Goal: Task Accomplishment & Management: Use online tool/utility

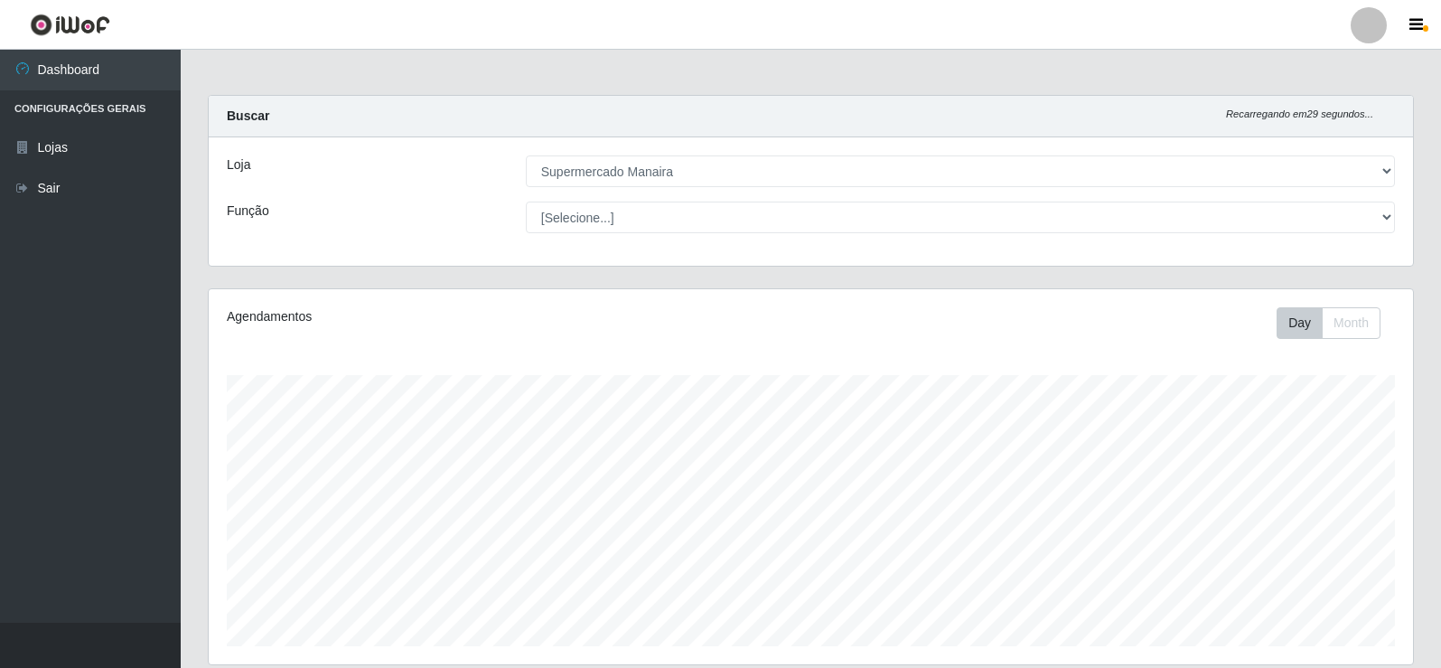
select select "443"
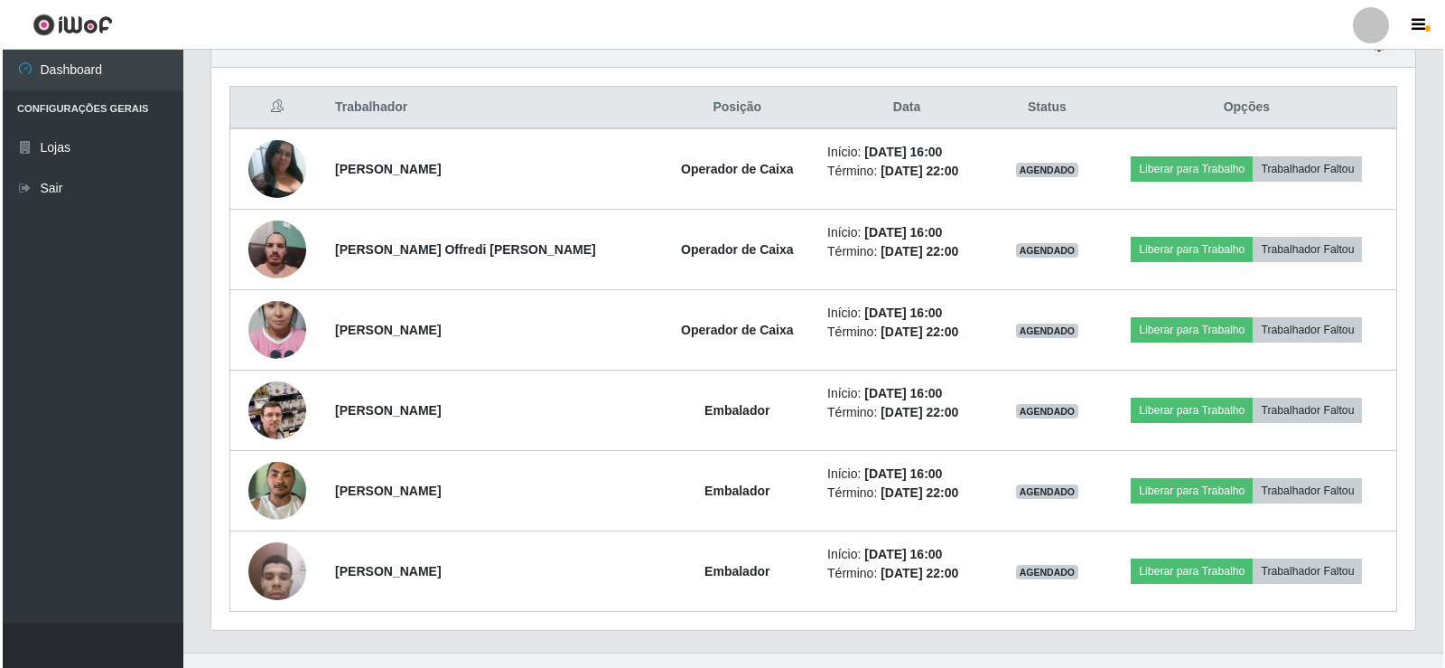
scroll to position [693, 0]
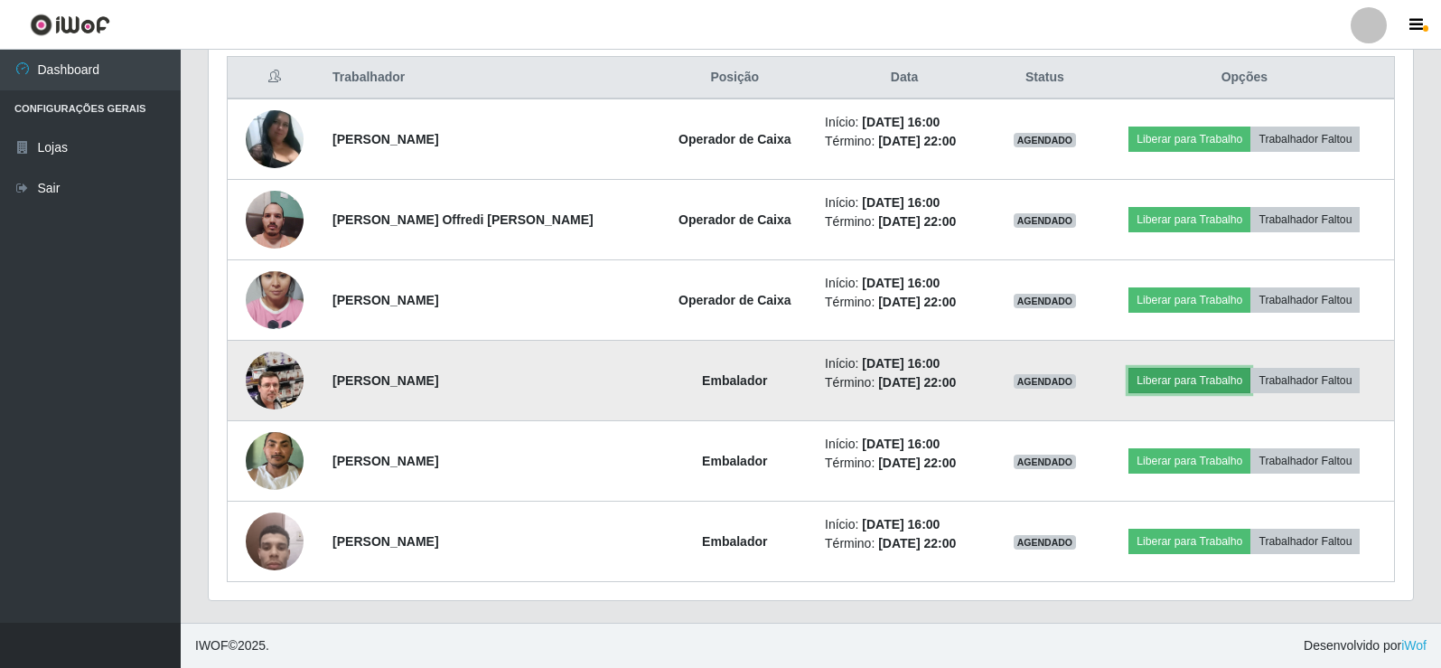
click at [1148, 380] on button "Liberar para Trabalho" at bounding box center [1189, 380] width 122 height 25
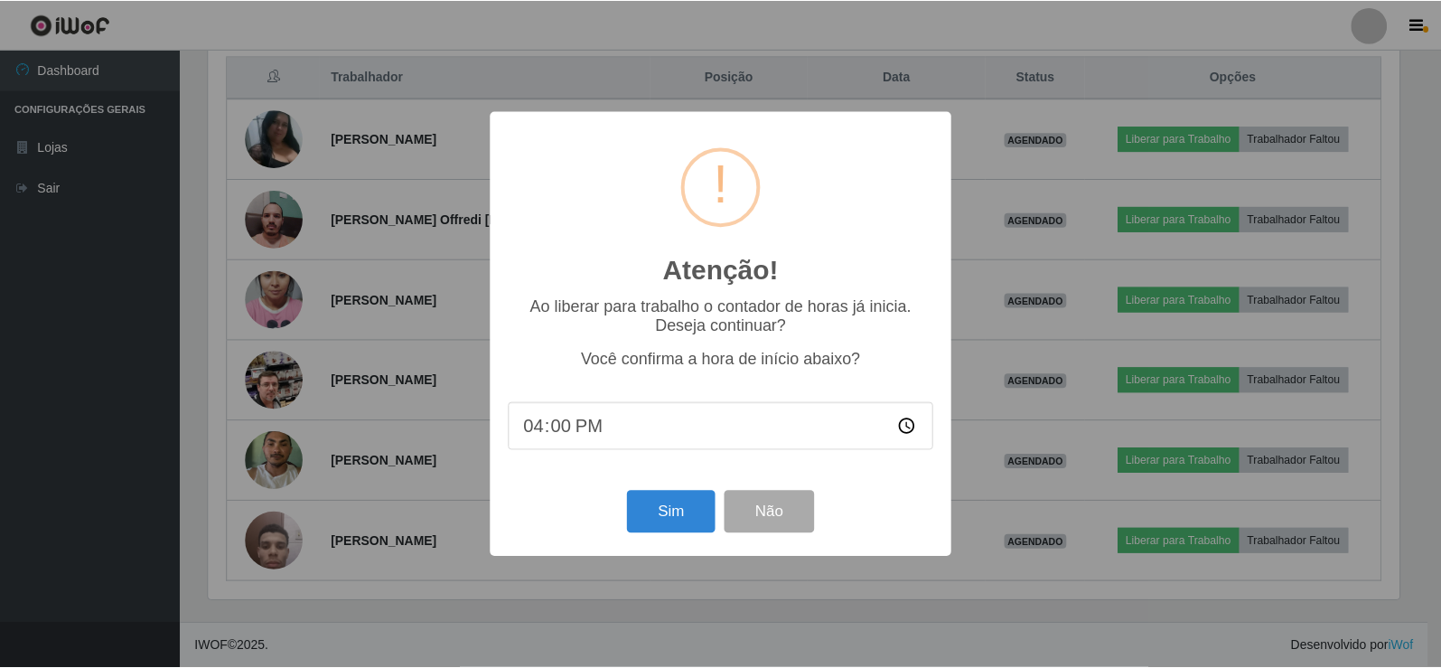
scroll to position [375, 1195]
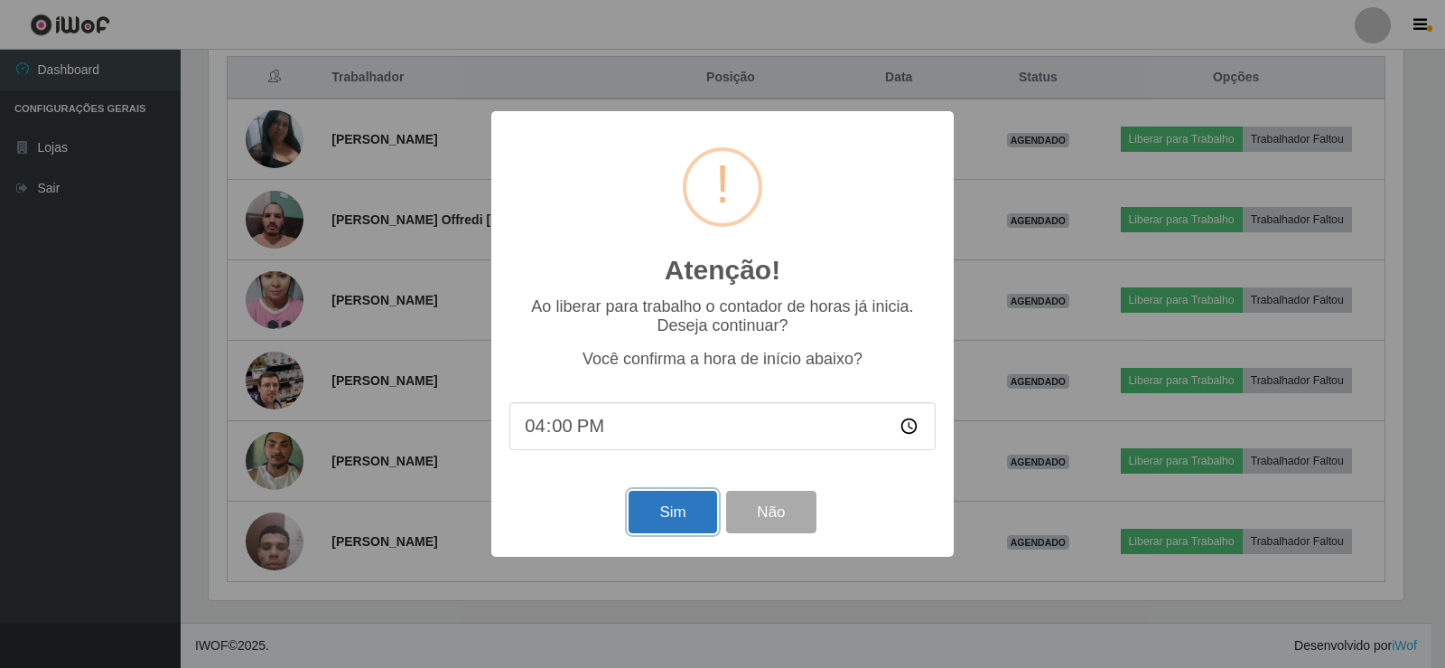
click at [675, 520] on button "Sim" at bounding box center [673, 512] width 88 height 42
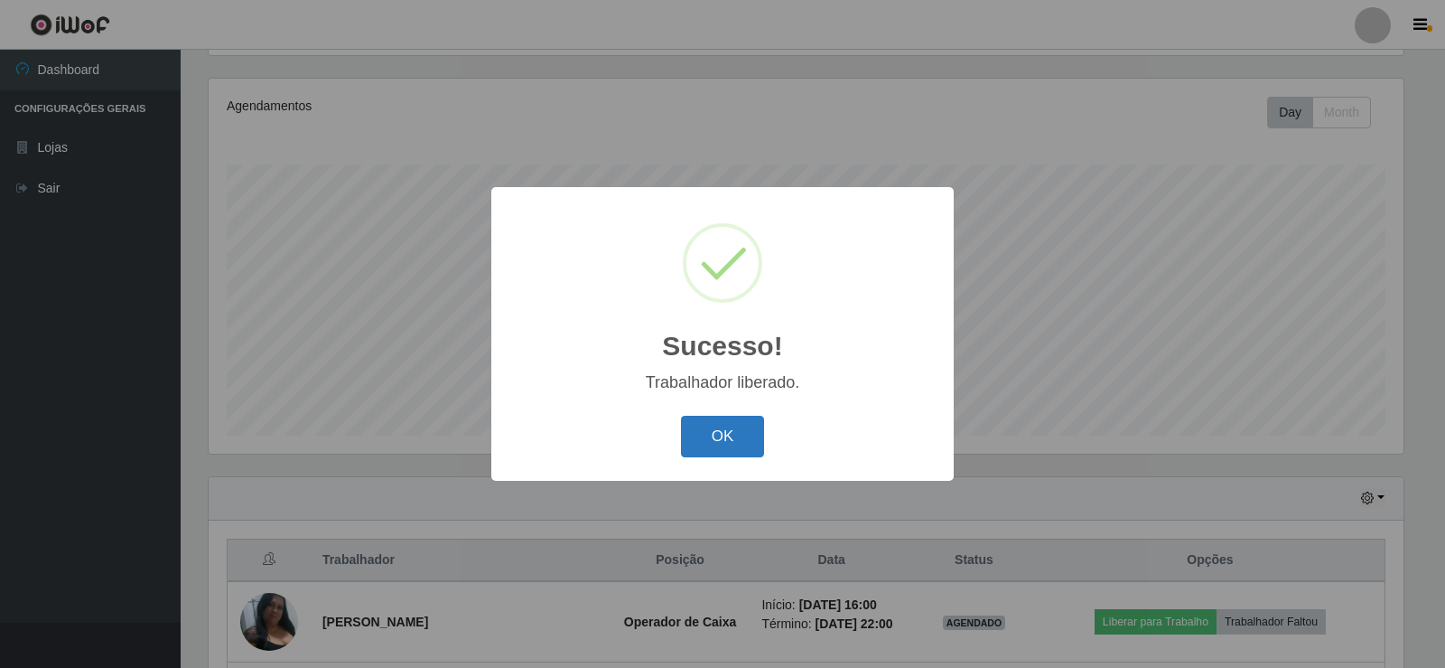
click at [731, 433] on button "OK" at bounding box center [723, 437] width 84 height 42
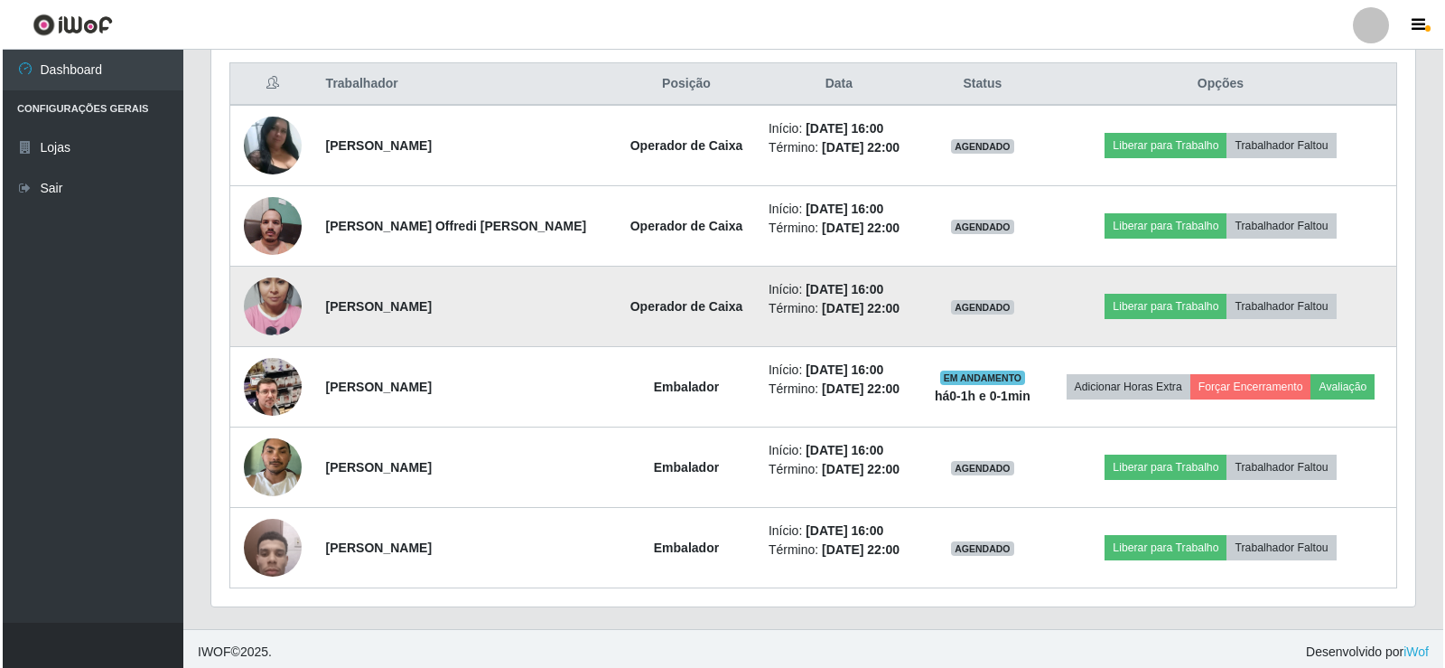
scroll to position [693, 0]
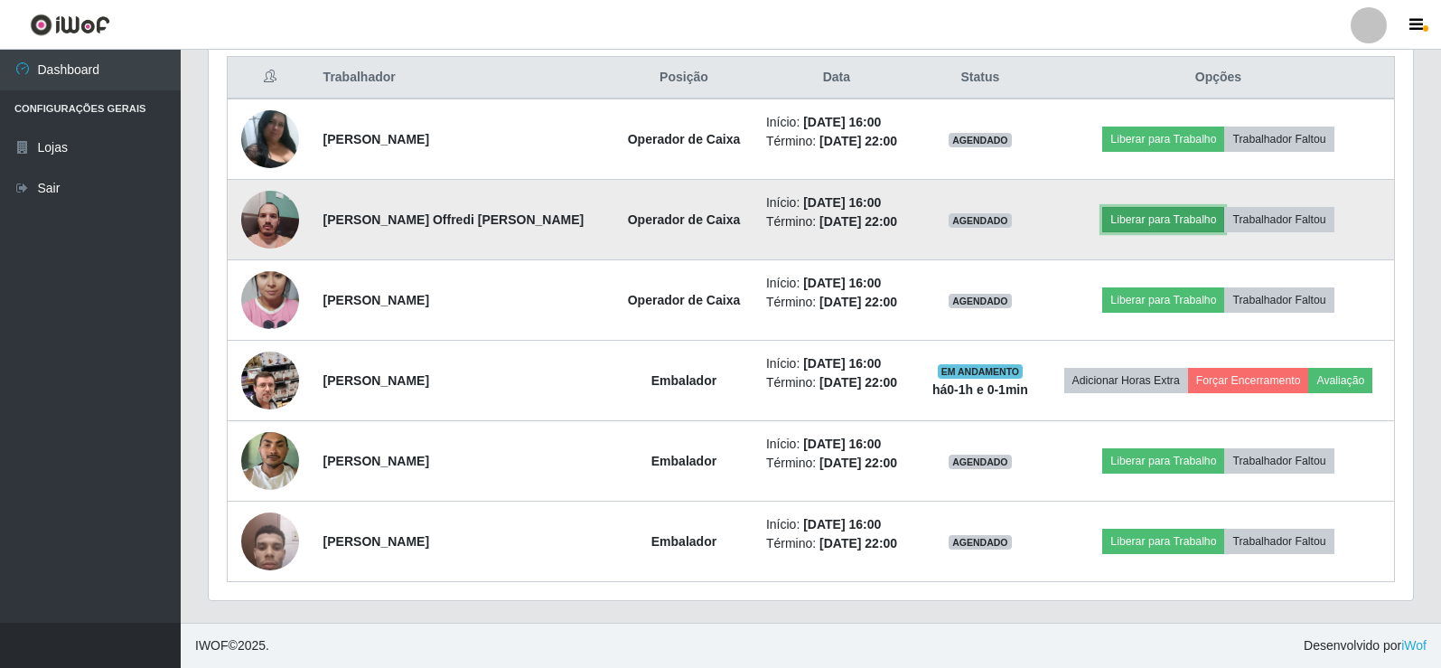
click at [1127, 217] on button "Liberar para Trabalho" at bounding box center [1163, 219] width 122 height 25
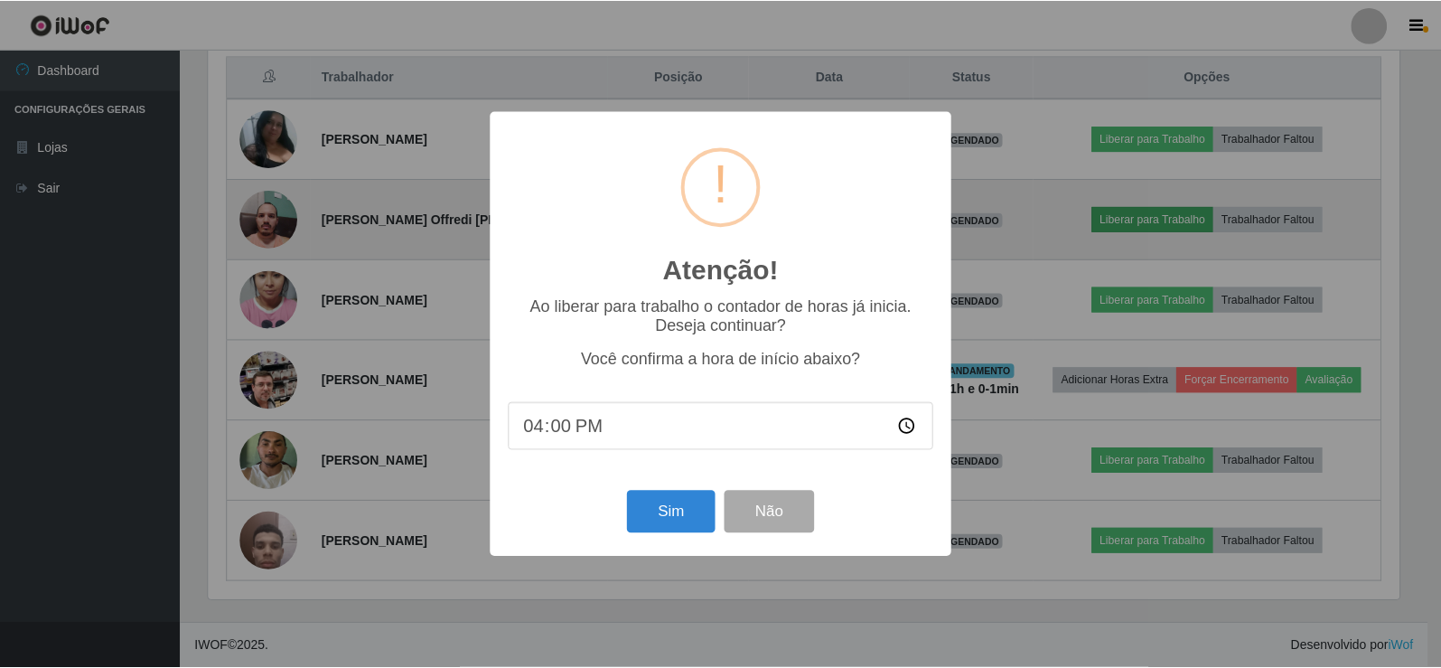
scroll to position [375, 1195]
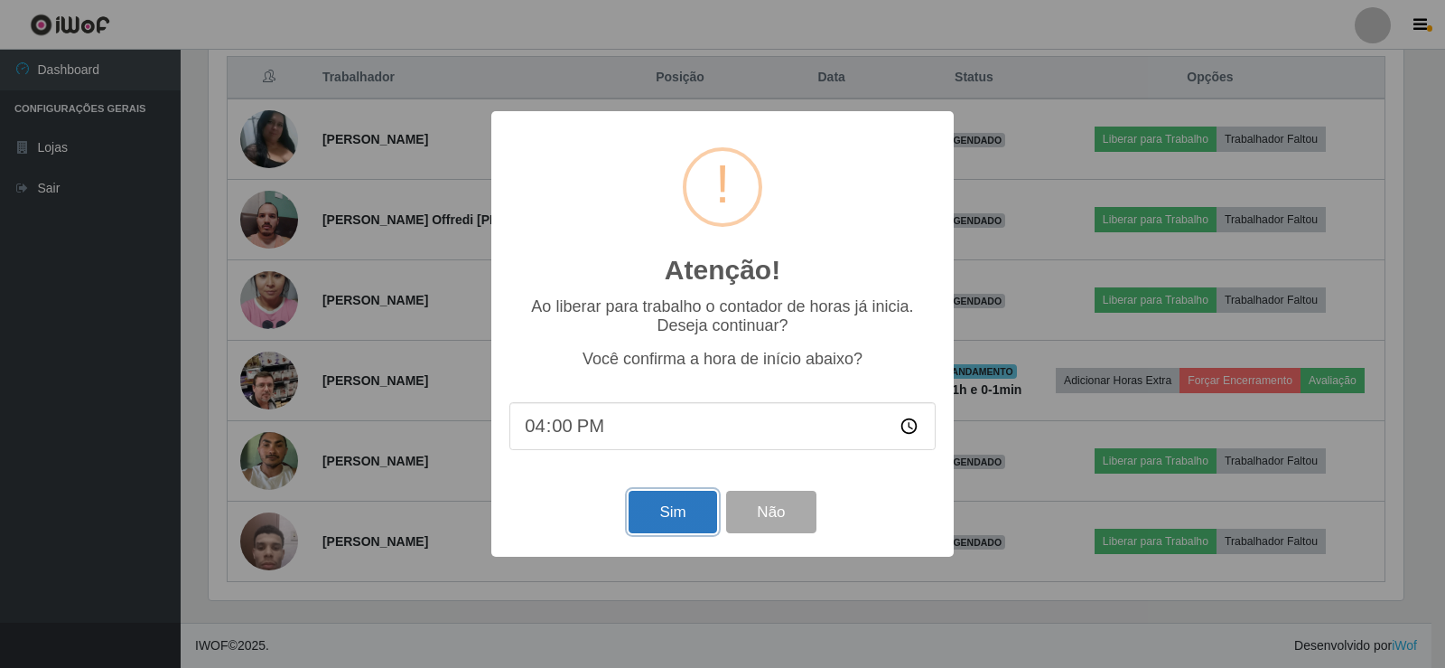
click at [671, 526] on button "Sim" at bounding box center [673, 512] width 88 height 42
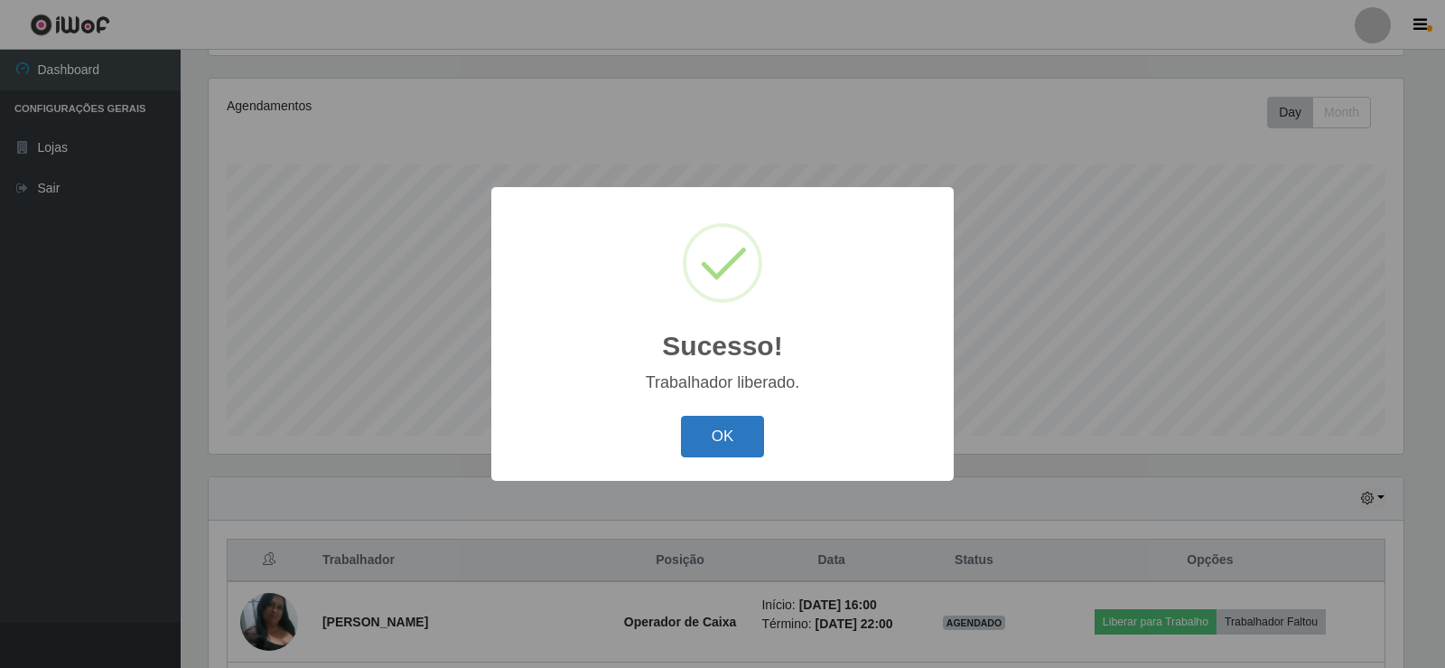
click at [743, 427] on button "OK" at bounding box center [723, 437] width 84 height 42
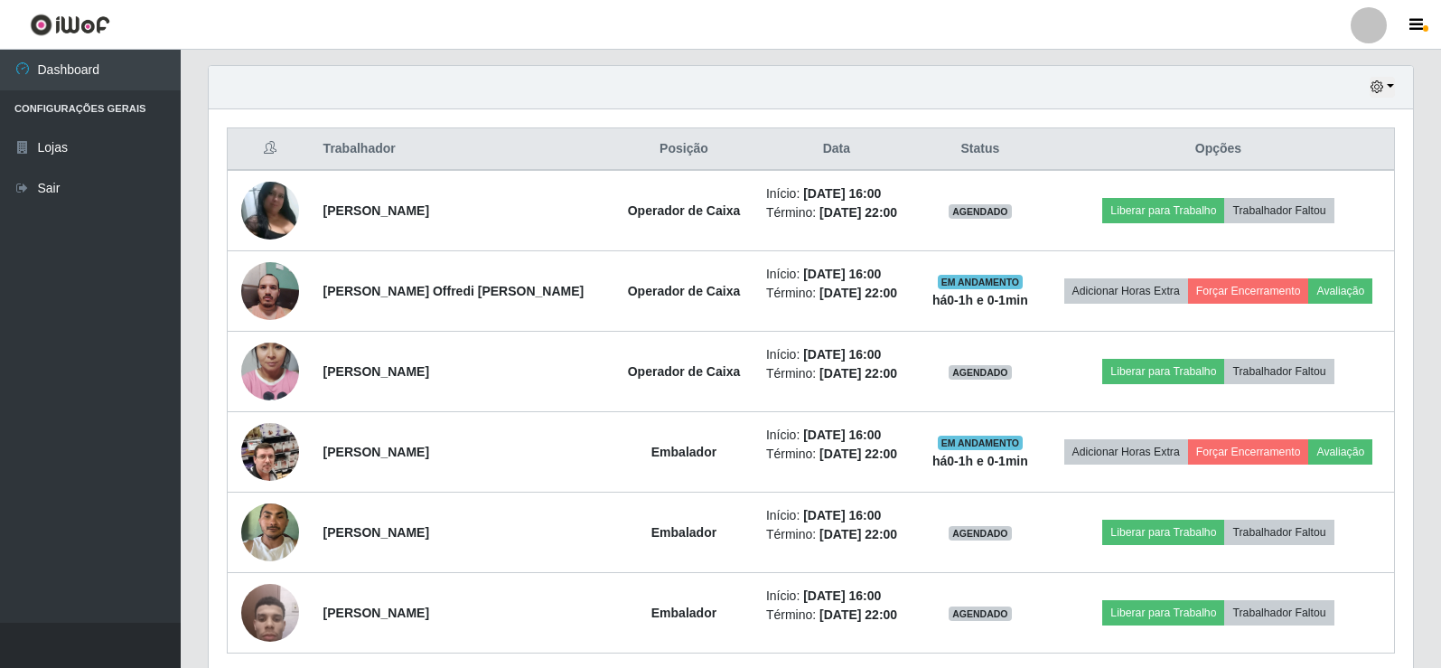
scroll to position [662, 0]
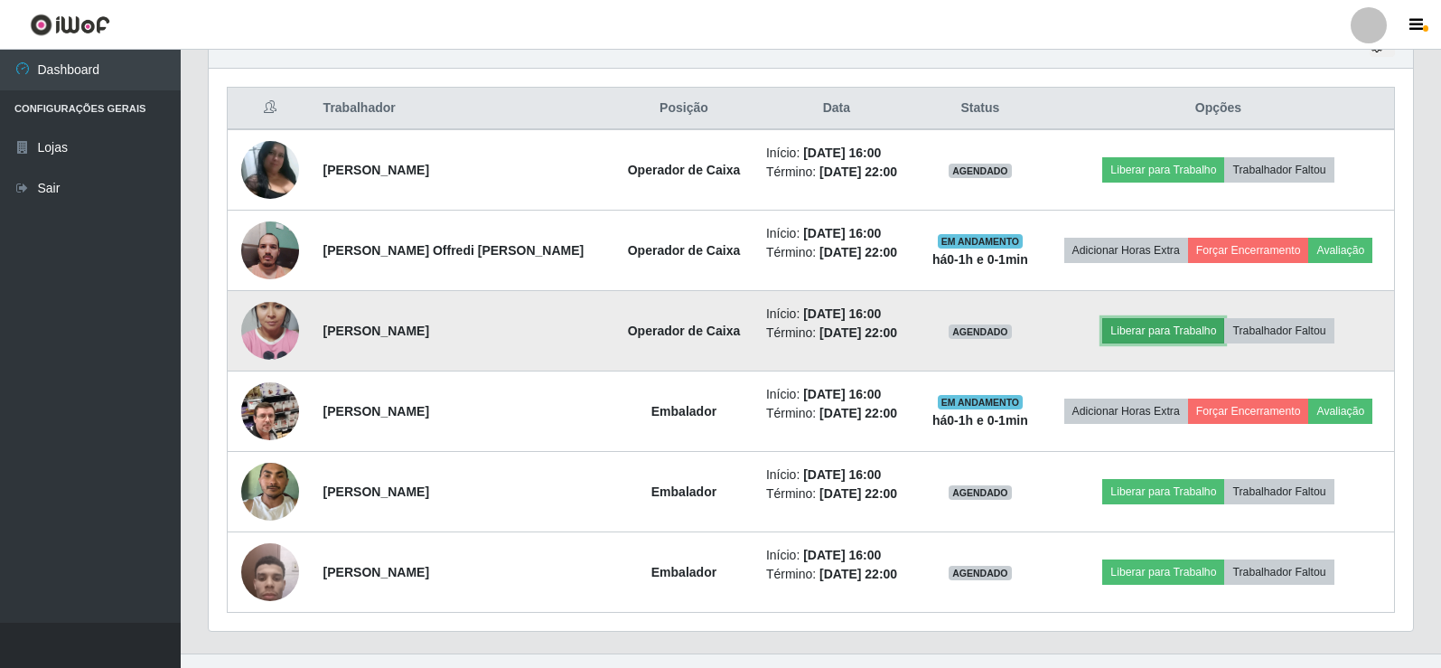
click at [1178, 333] on button "Liberar para Trabalho" at bounding box center [1163, 330] width 122 height 25
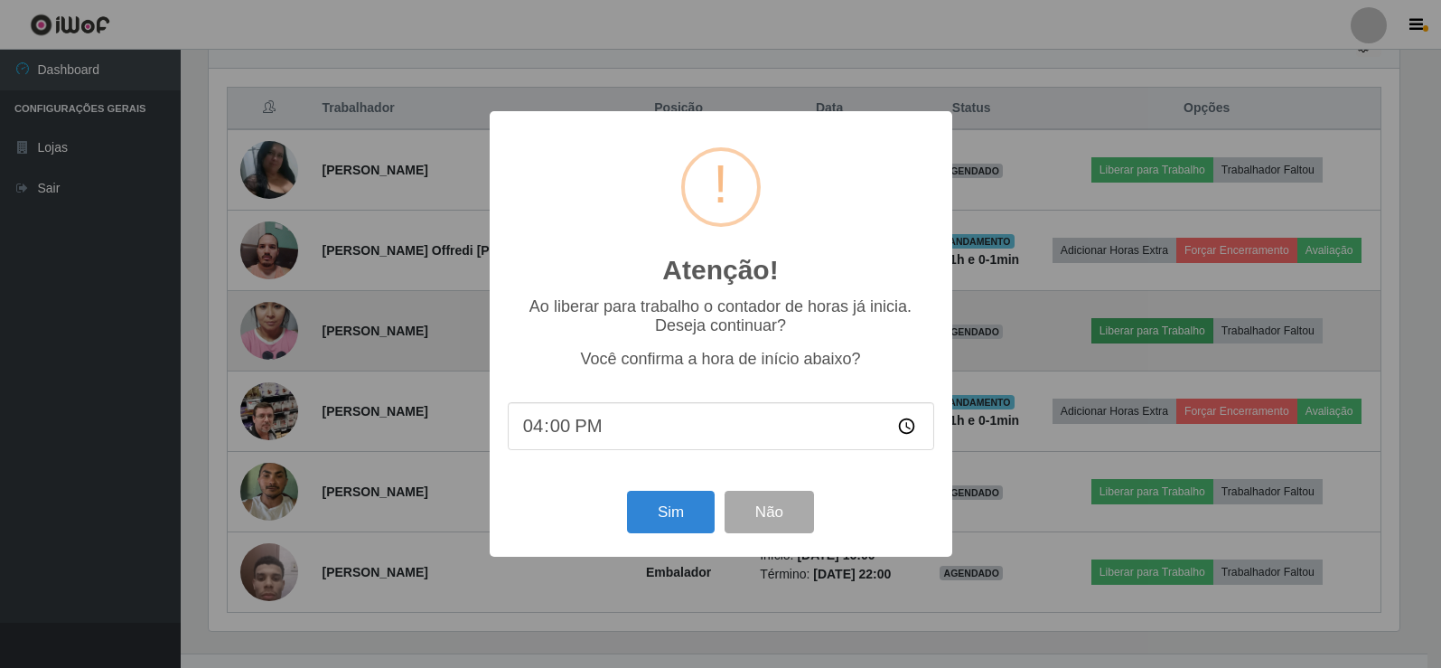
scroll to position [375, 1195]
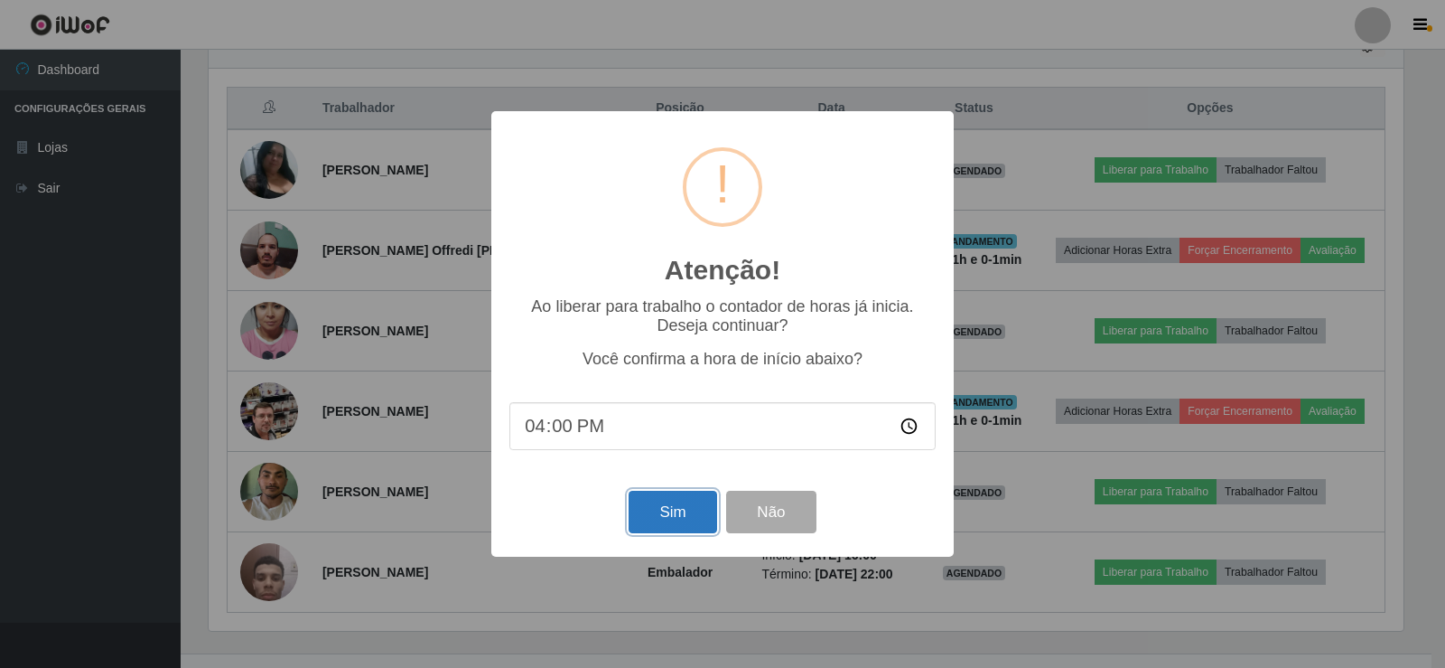
click at [672, 516] on button "Sim" at bounding box center [673, 512] width 88 height 42
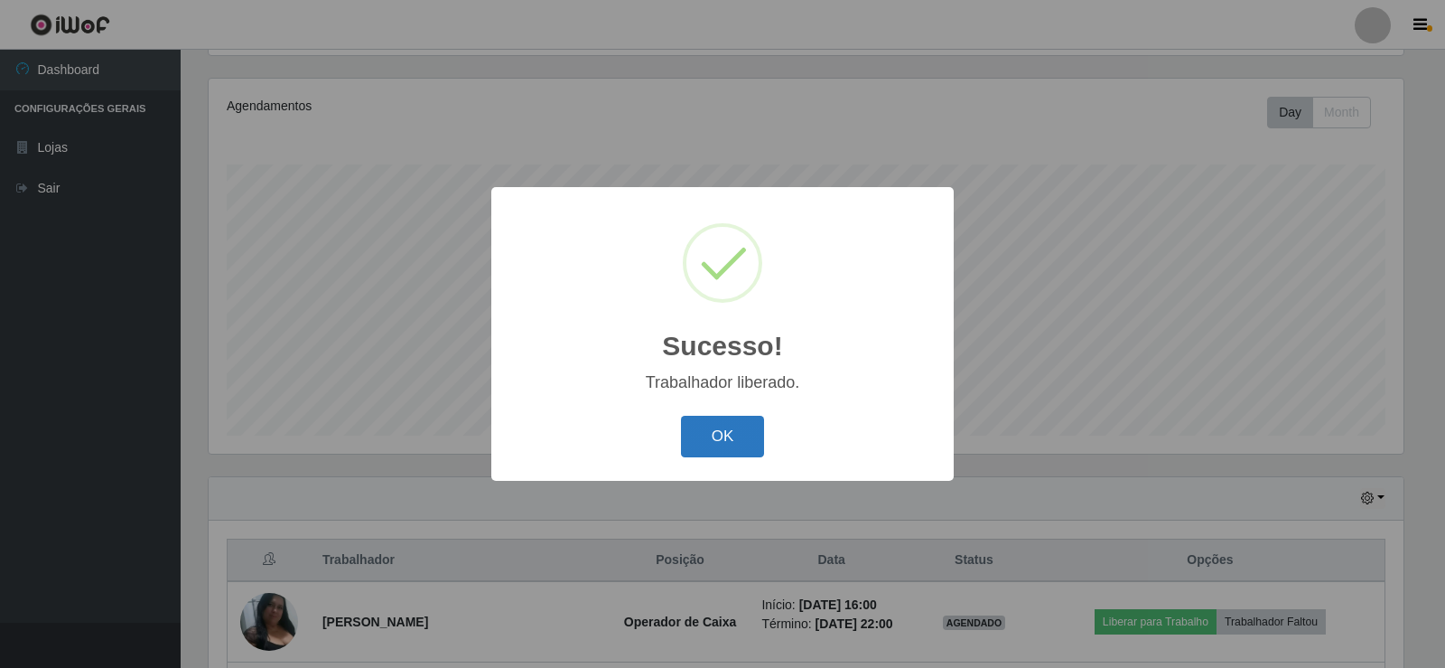
click at [734, 433] on button "OK" at bounding box center [723, 437] width 84 height 42
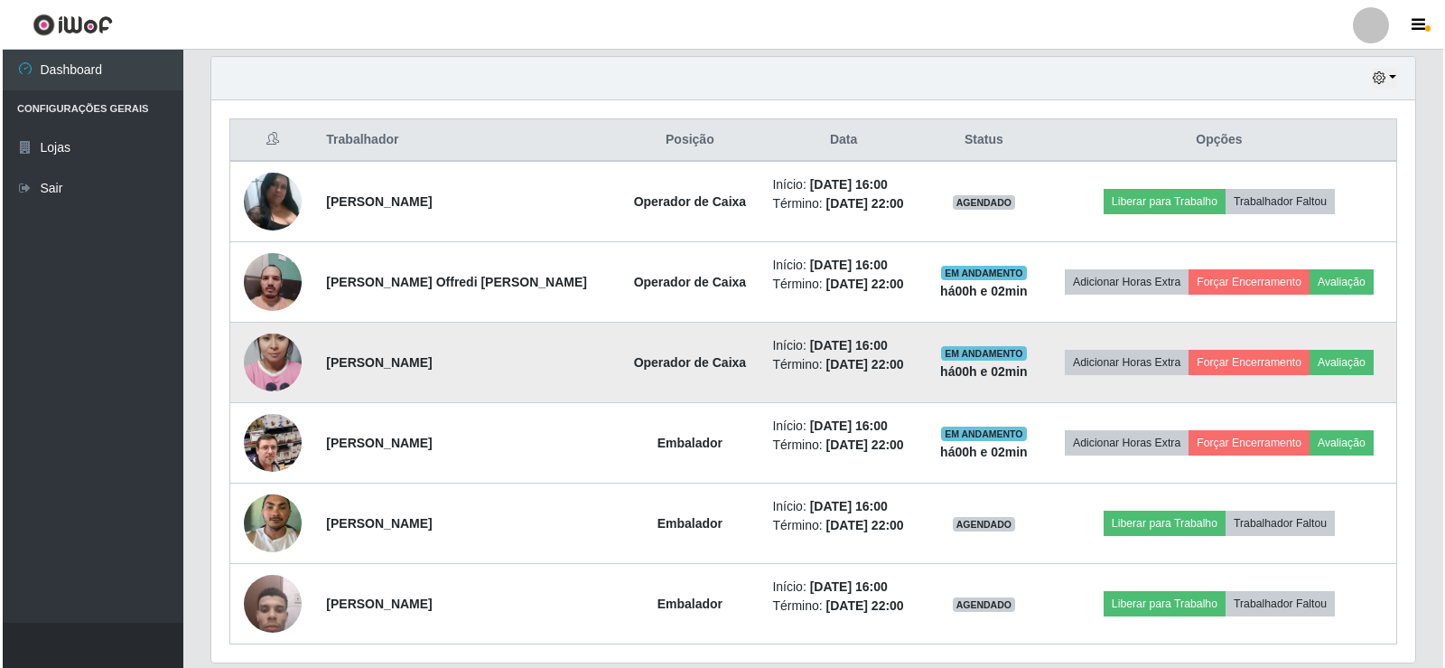
scroll to position [662, 0]
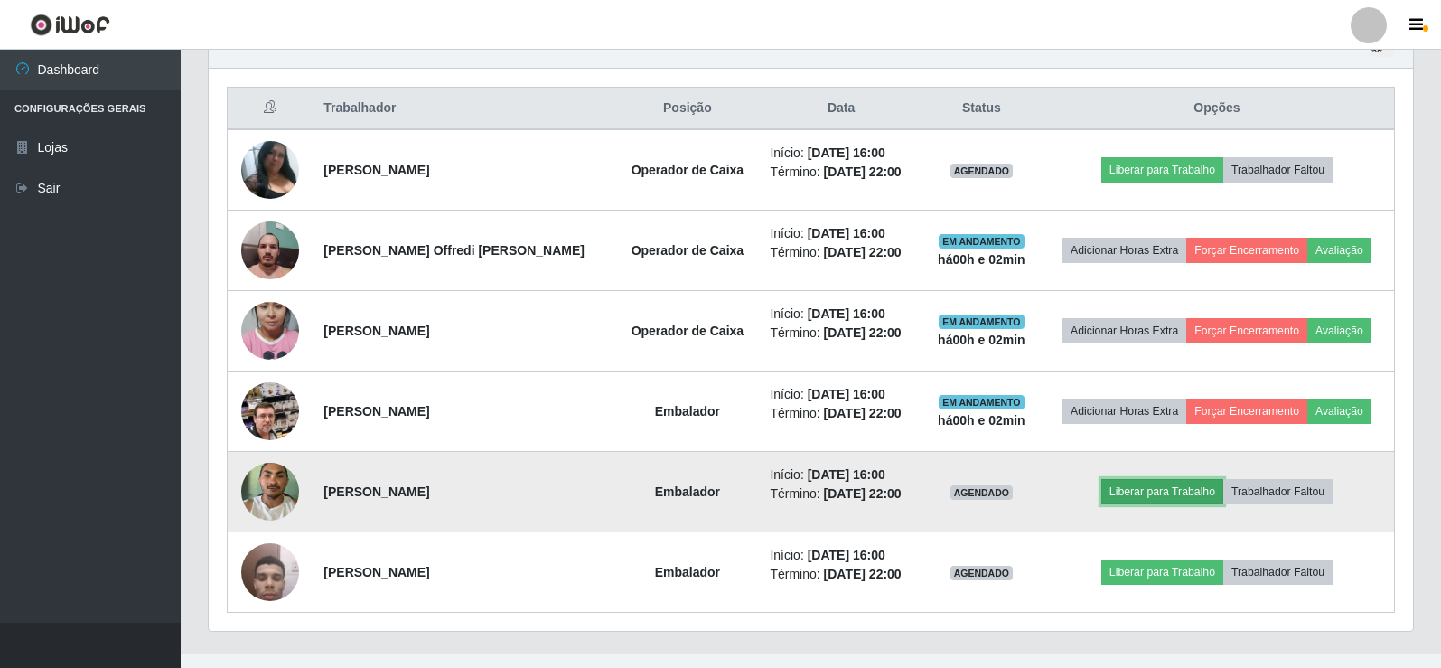
click at [1140, 495] on button "Liberar para Trabalho" at bounding box center [1162, 491] width 122 height 25
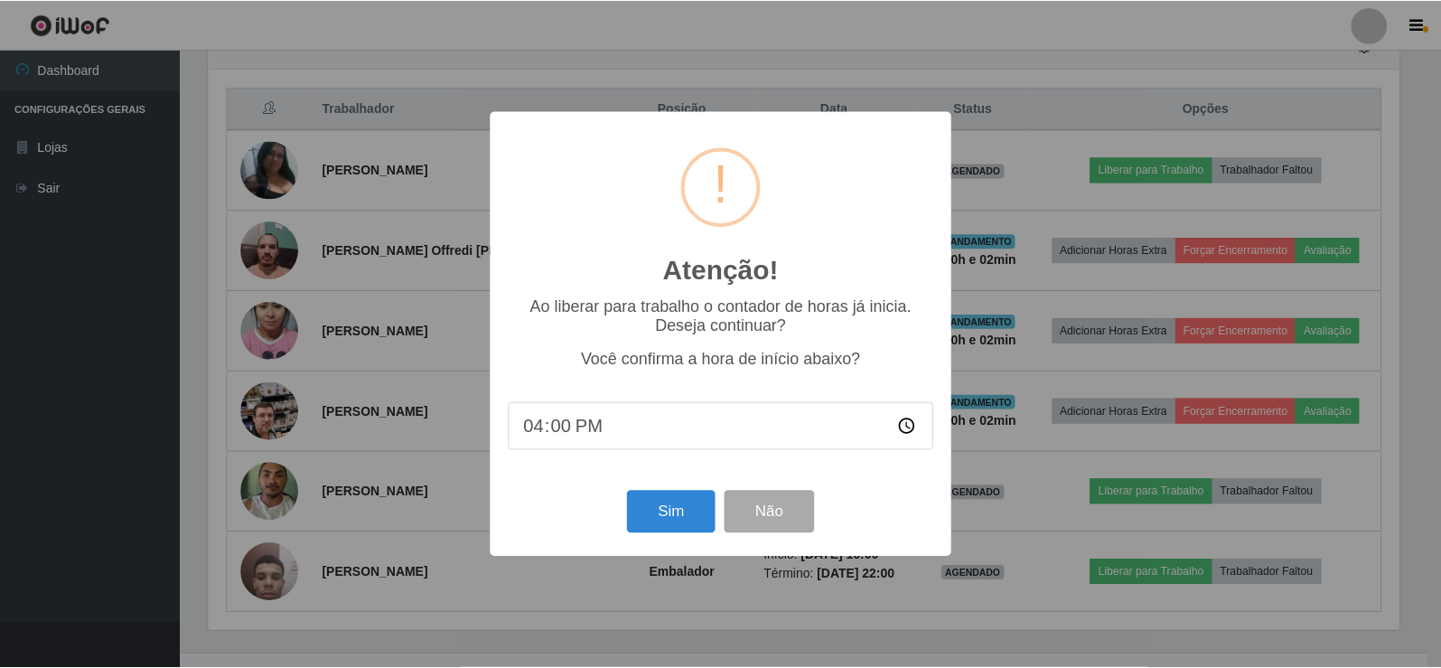
scroll to position [375, 1195]
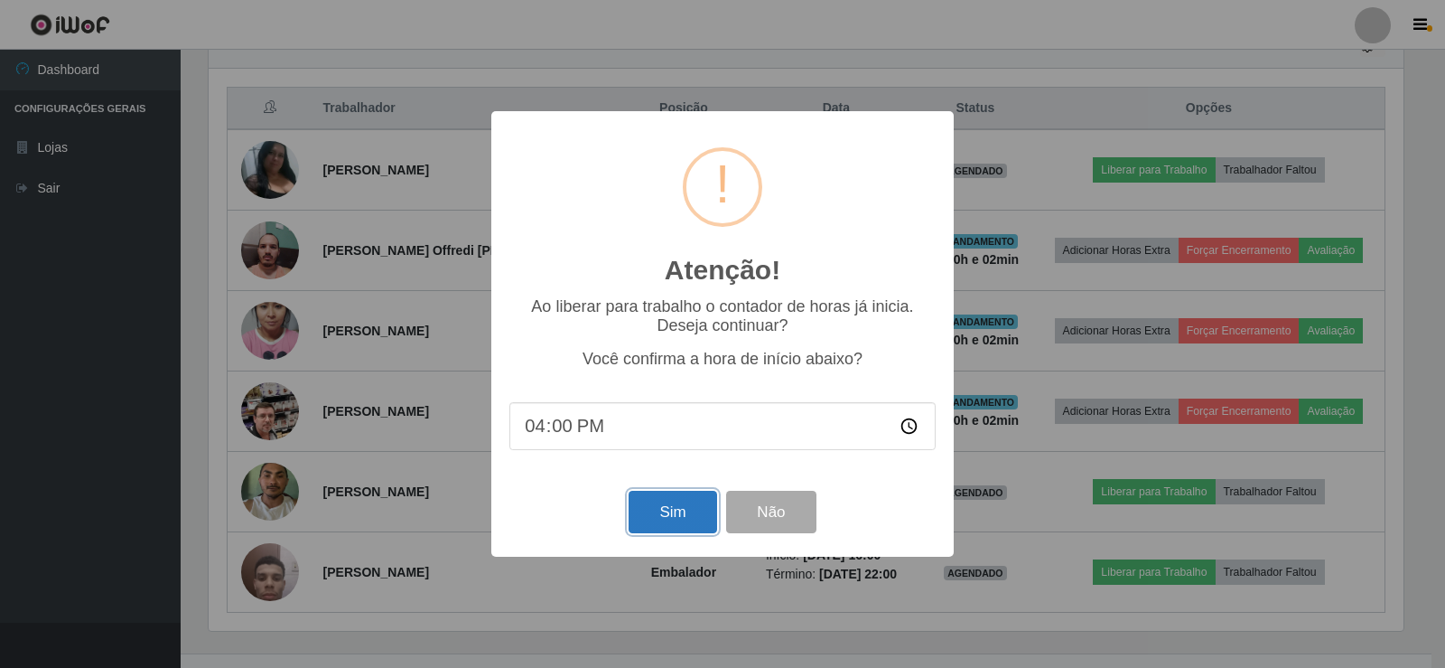
click at [677, 513] on button "Sim" at bounding box center [673, 512] width 88 height 42
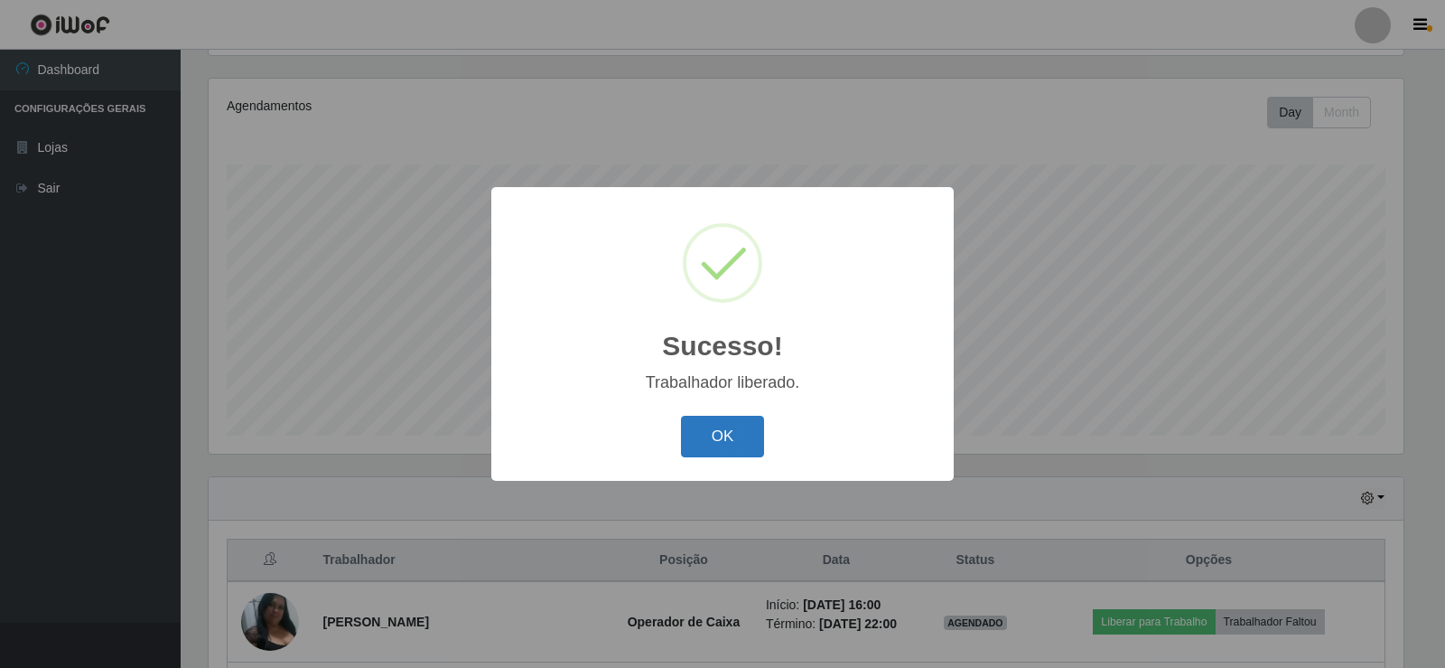
click at [699, 456] on button "OK" at bounding box center [723, 437] width 84 height 42
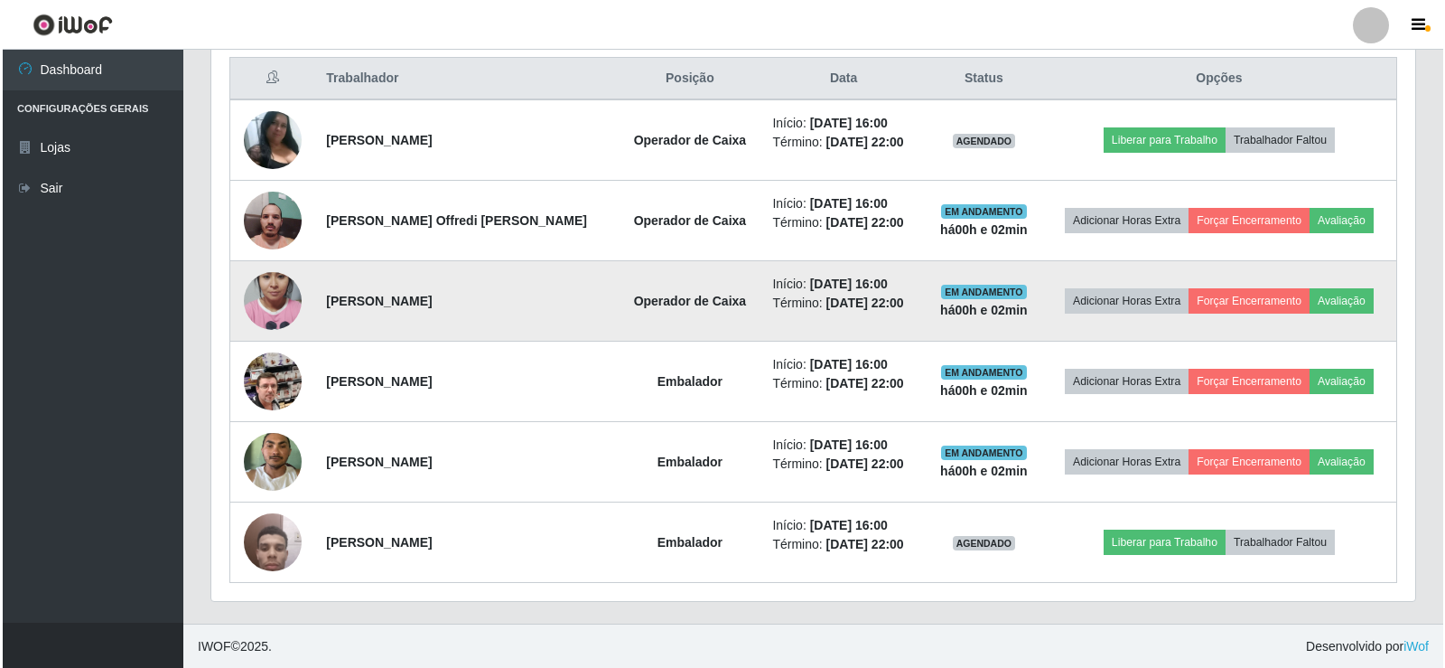
scroll to position [693, 0]
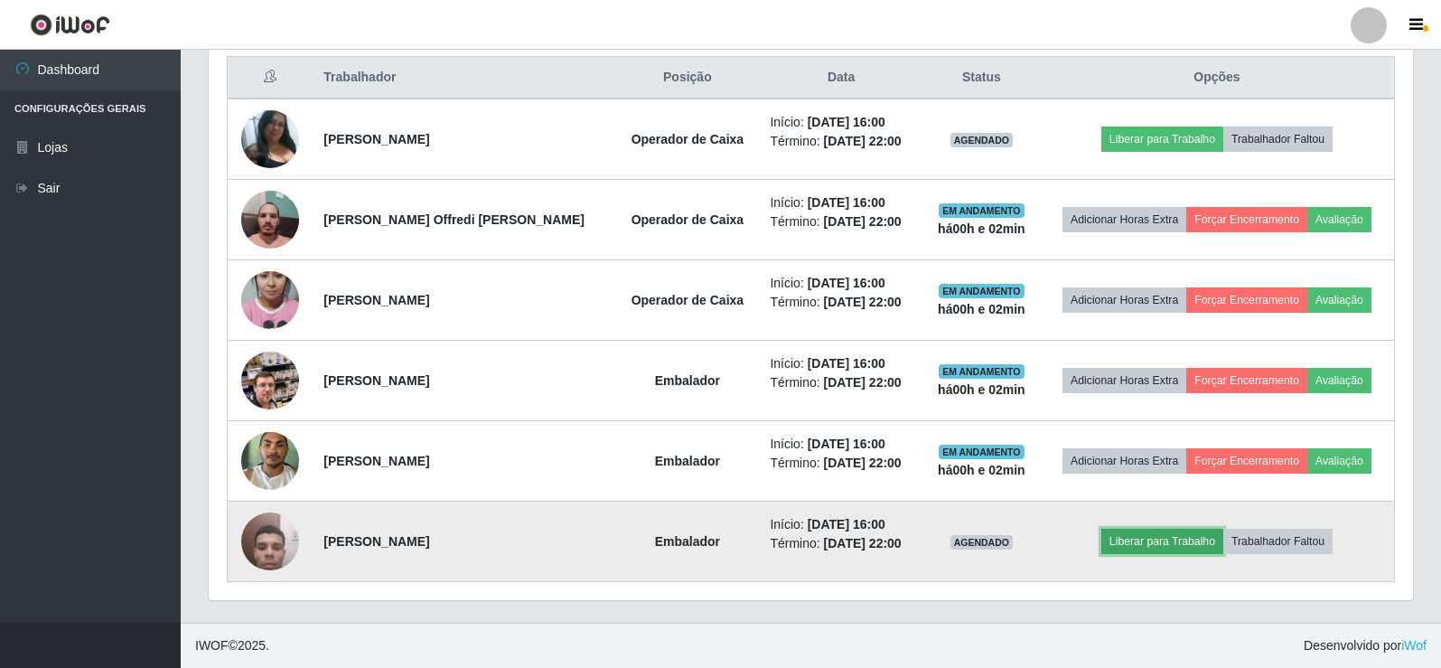
click at [1166, 537] on button "Liberar para Trabalho" at bounding box center [1162, 540] width 122 height 25
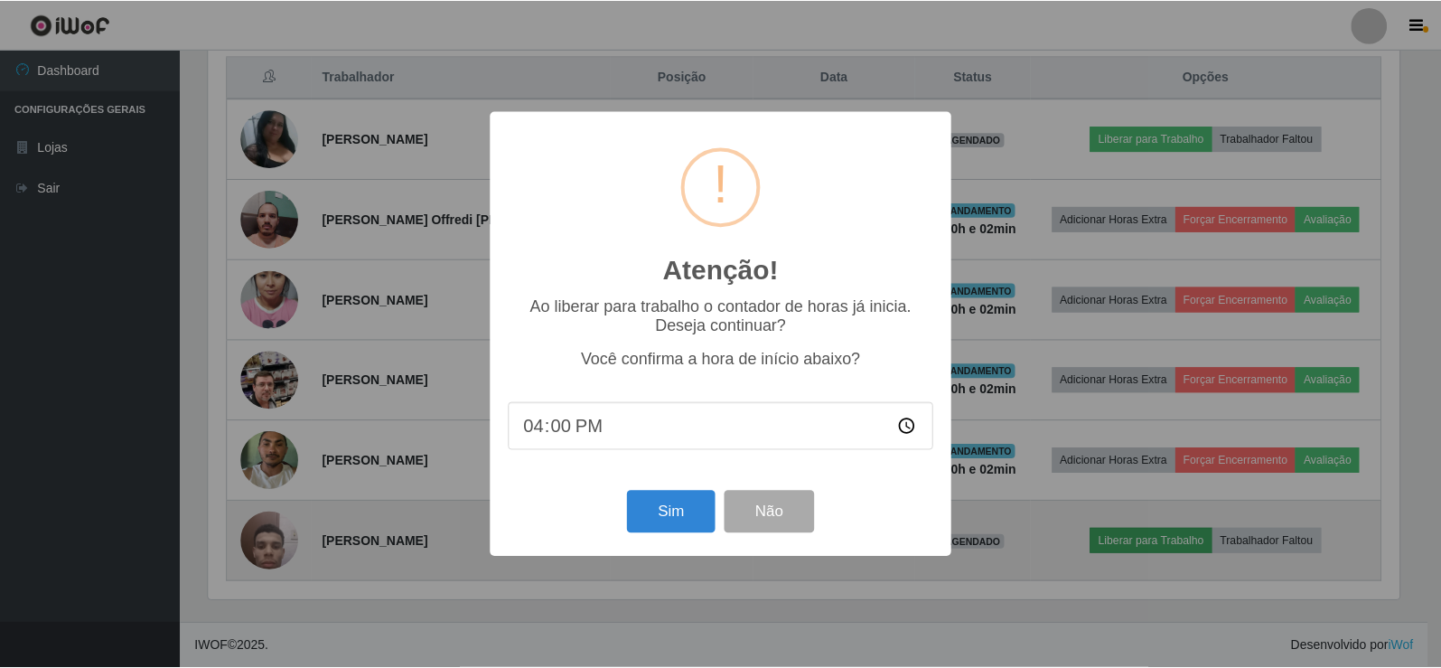
scroll to position [375, 1195]
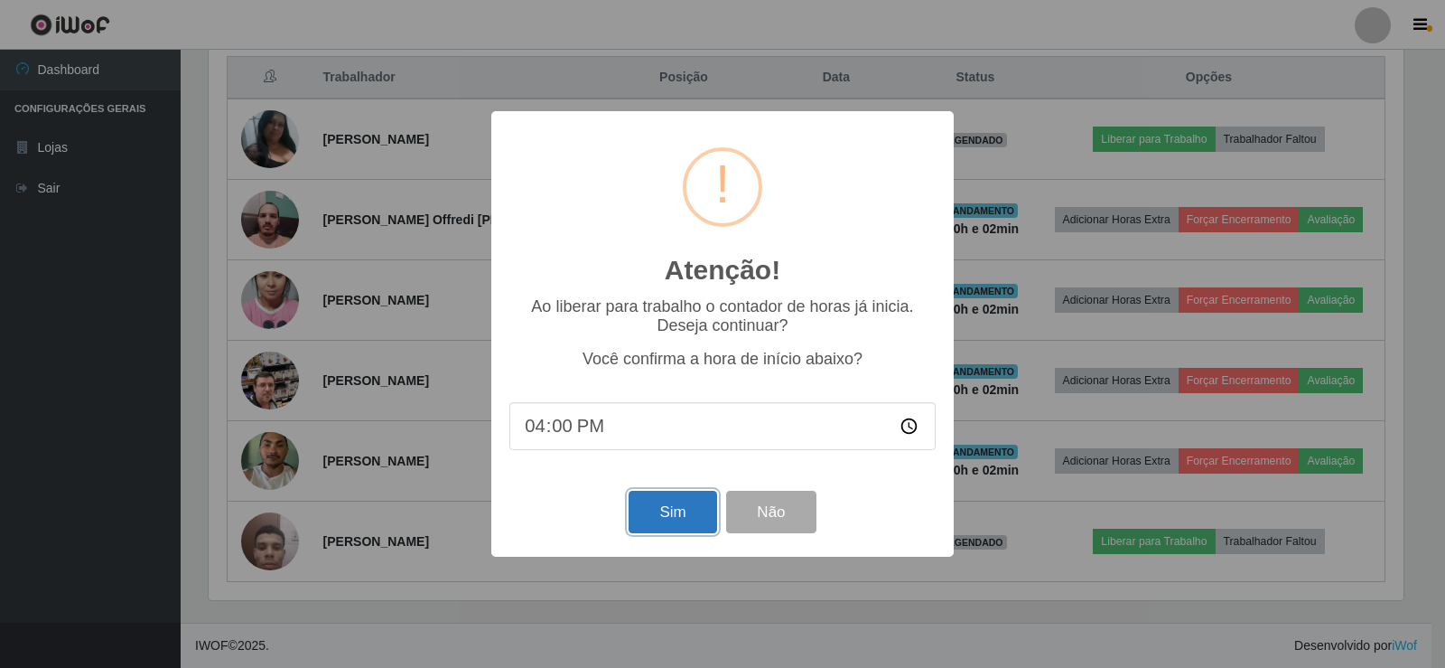
click at [659, 515] on button "Sim" at bounding box center [673, 512] width 88 height 42
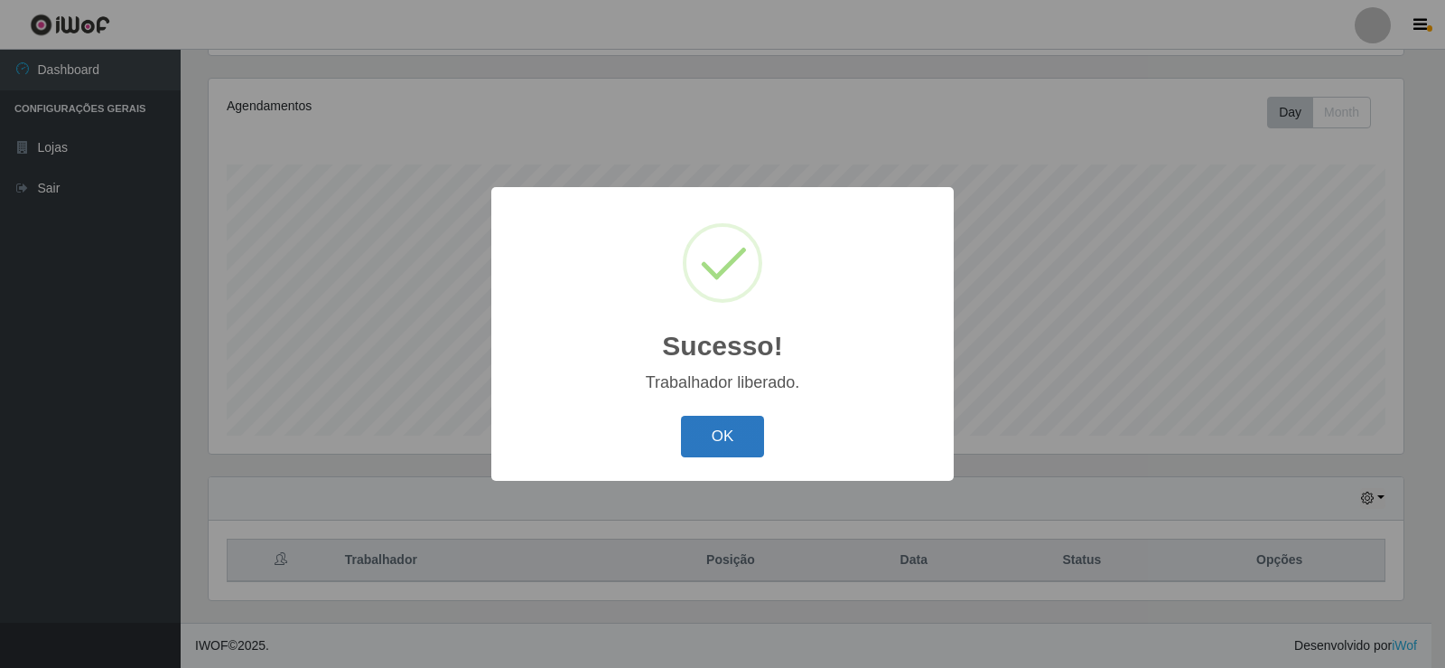
click at [717, 430] on button "OK" at bounding box center [723, 437] width 84 height 42
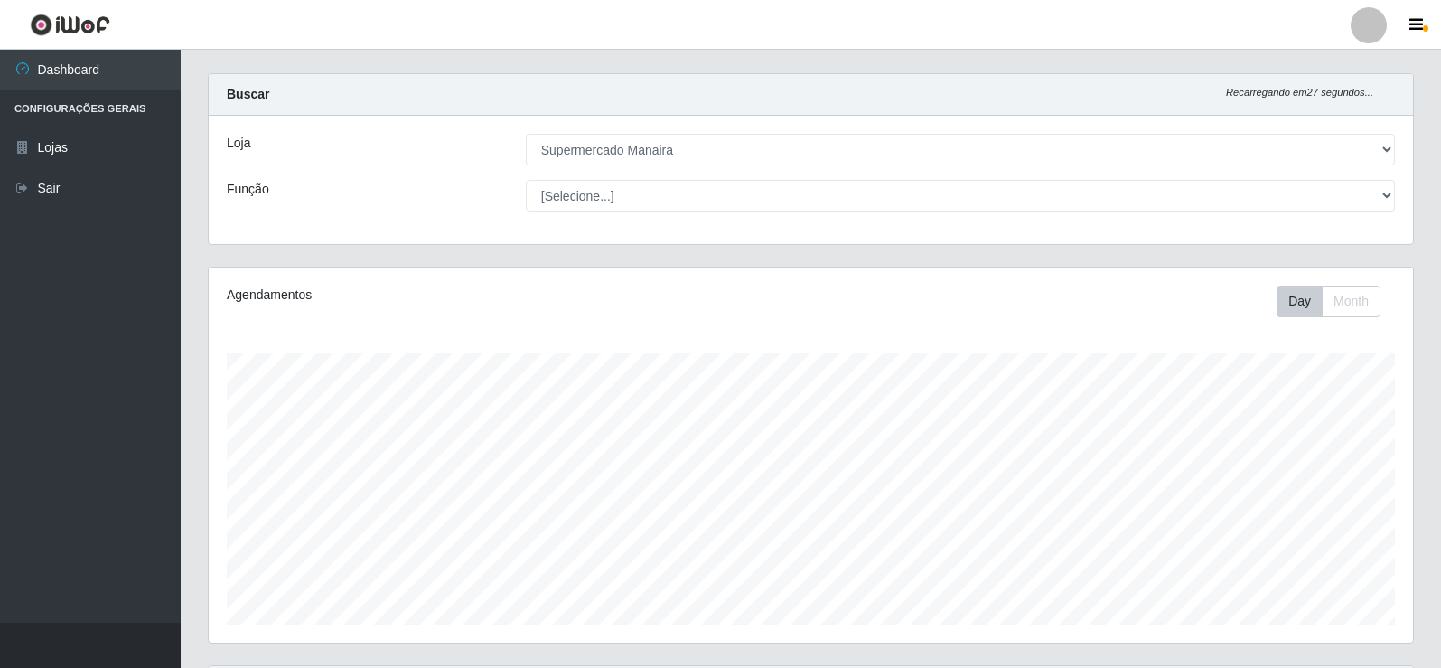
scroll to position [0, 0]
